Goal: Task Accomplishment & Management: Manage account settings

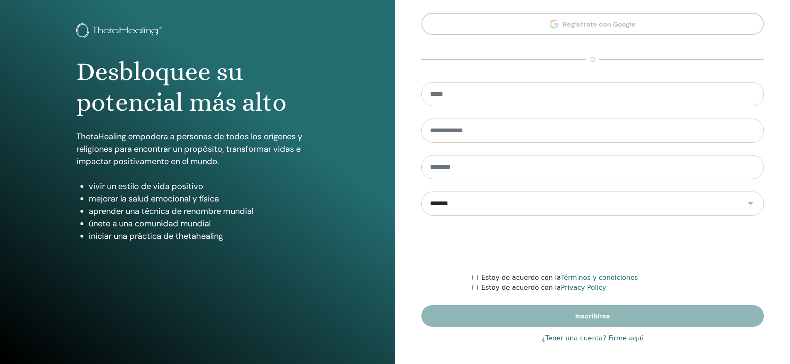
type input "**********"
click at [580, 339] on link "¿Tener una cuenta? Firme aquí" at bounding box center [593, 338] width 102 height 10
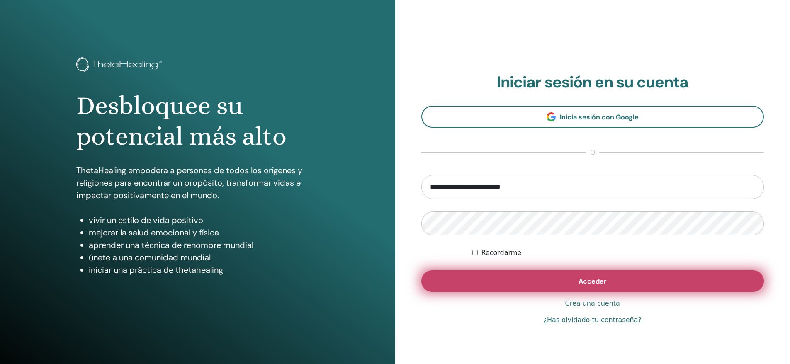
click at [607, 282] on button "Acceder" at bounding box center [592, 281] width 343 height 22
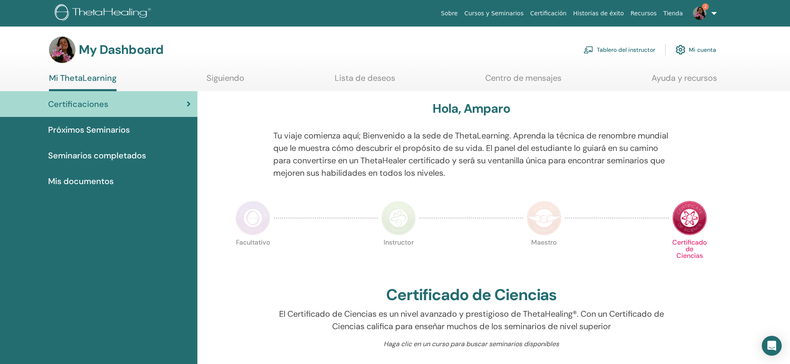
click at [612, 50] on link "Tablero del instructor" at bounding box center [620, 50] width 72 height 18
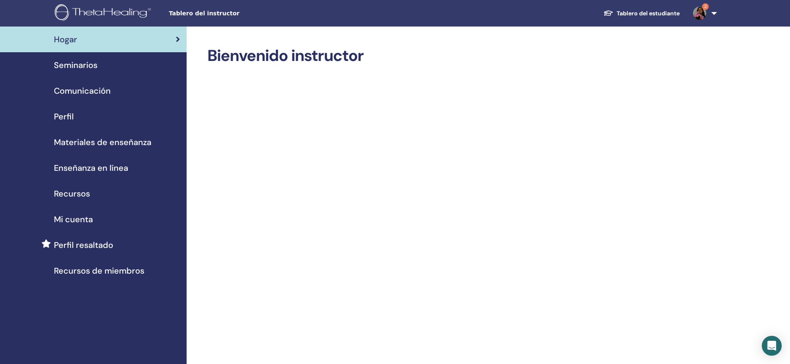
click at [78, 64] on span "Seminarios" at bounding box center [76, 65] width 44 height 12
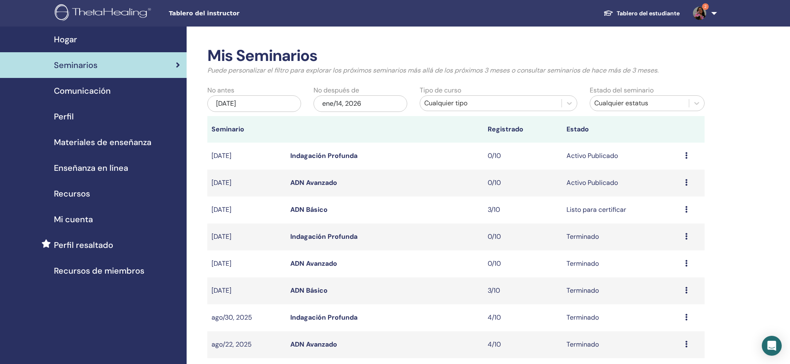
click at [118, 12] on img at bounding box center [104, 13] width 99 height 19
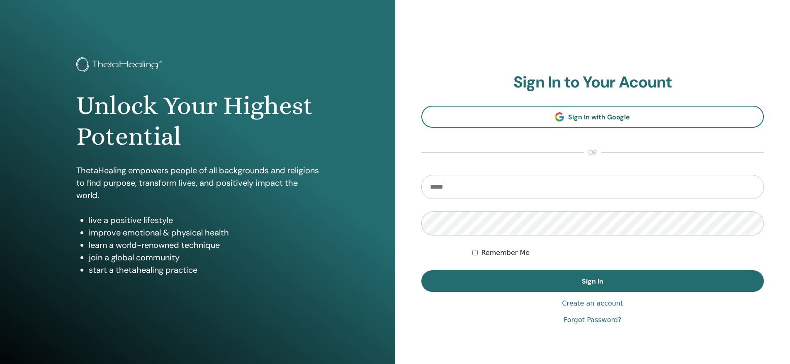
scroll to position [34, 0]
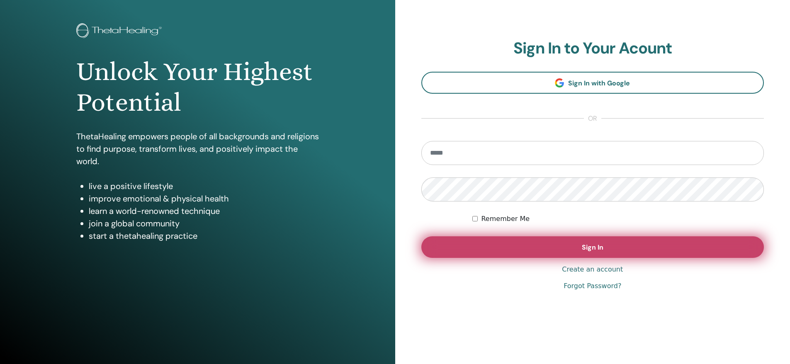
type input "**********"
click at [565, 243] on button "Sign In" at bounding box center [592, 247] width 343 height 22
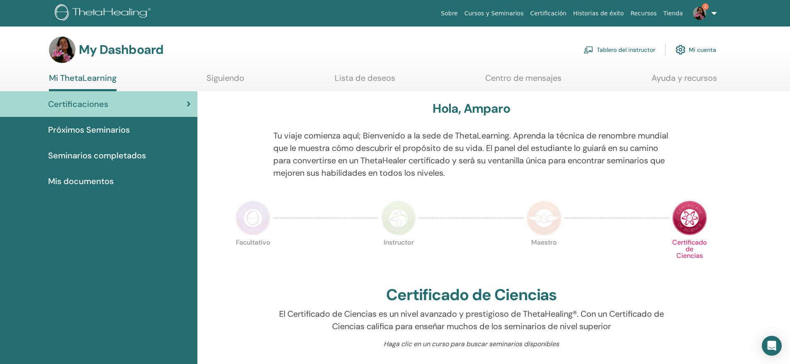
click at [629, 48] on link "Tablero del instructor" at bounding box center [620, 50] width 72 height 18
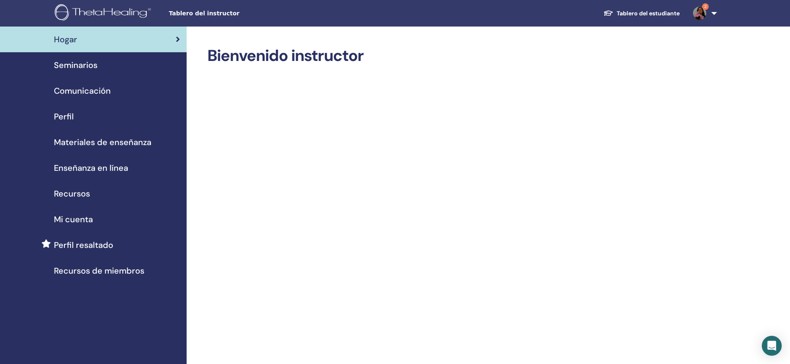
click at [78, 67] on span "Seminarios" at bounding box center [76, 65] width 44 height 12
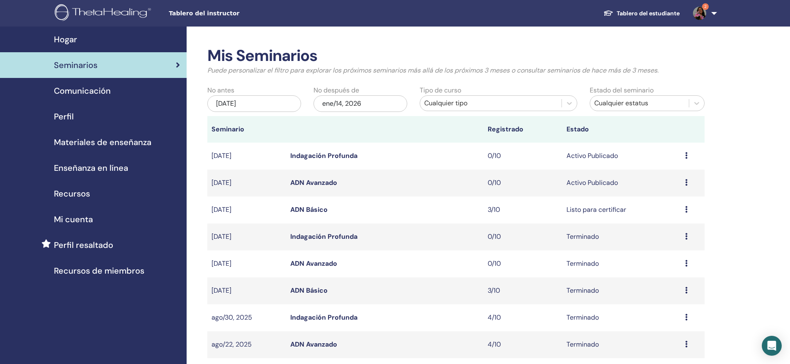
click at [340, 153] on link "Indagación Profunda" at bounding box center [323, 155] width 67 height 9
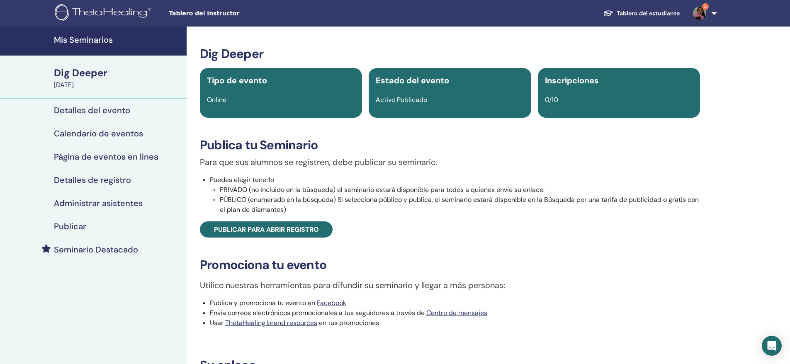
click at [125, 248] on h4 "Seminario Destacado" at bounding box center [96, 250] width 84 height 10
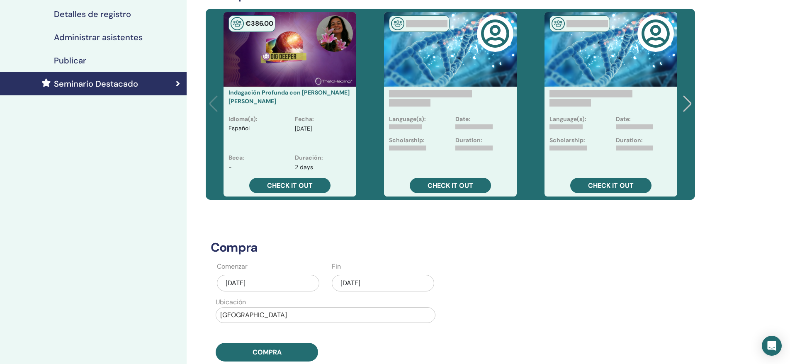
scroll to position [207, 0]
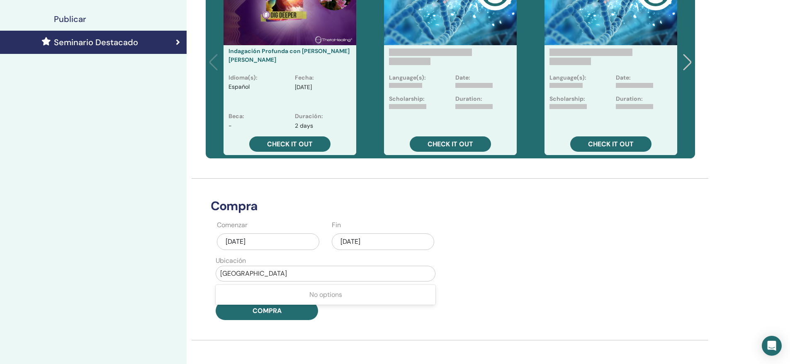
click at [315, 273] on div at bounding box center [325, 274] width 211 height 12
click at [306, 273] on div at bounding box center [325, 274] width 211 height 12
click at [236, 273] on div at bounding box center [325, 274] width 211 height 12
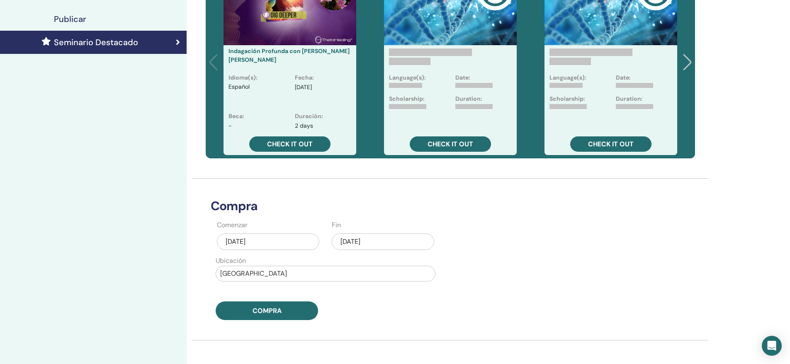
click at [236, 273] on div at bounding box center [325, 274] width 211 height 12
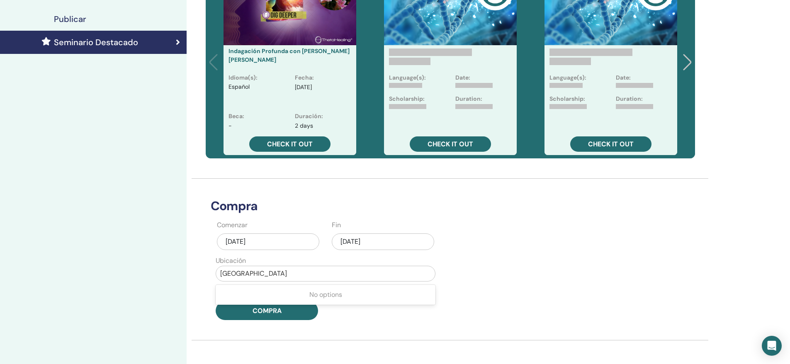
click at [236, 273] on div at bounding box center [325, 274] width 211 height 12
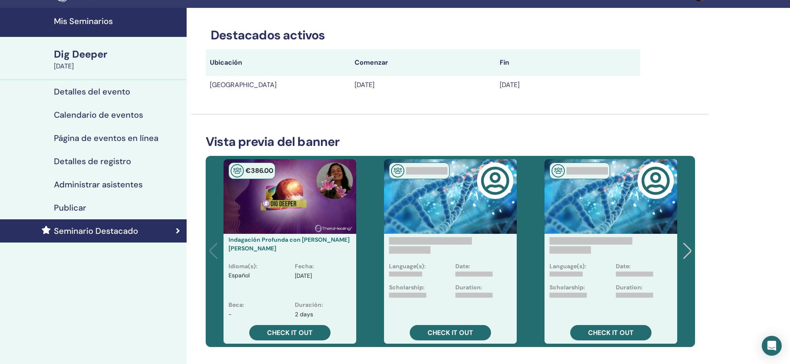
scroll to position [0, 0]
